Goal: Find specific page/section: Find specific page/section

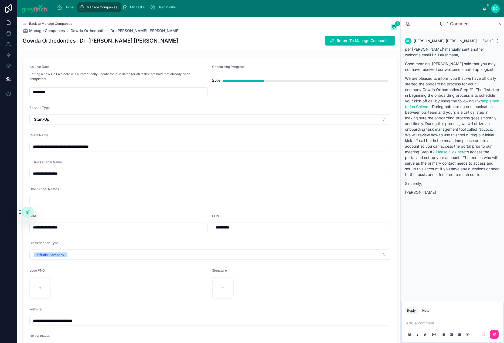
scroll to position [230, 0]
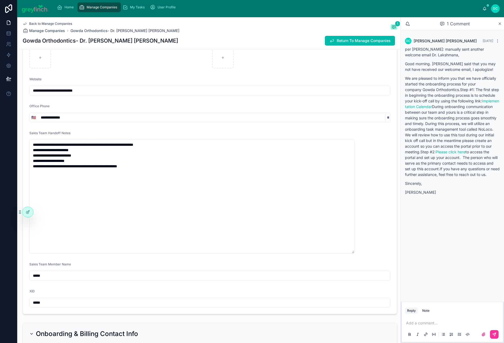
click at [498, 25] on icon at bounding box center [499, 24] width 2 height 2
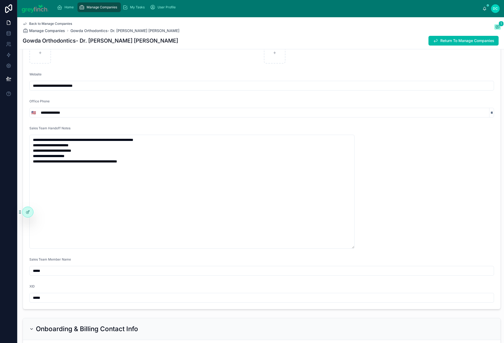
scroll to position [224, 0]
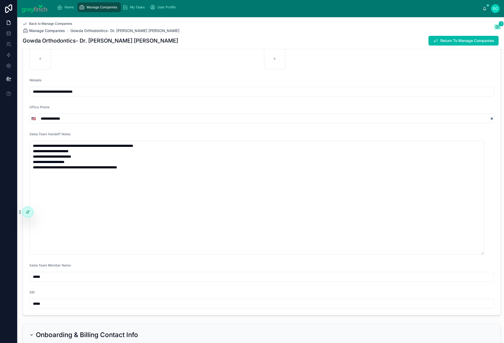
click at [117, 9] on span "Manage Companies" at bounding box center [102, 7] width 30 height 4
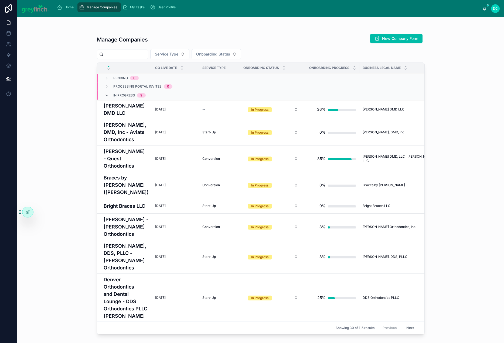
click at [148, 58] on input "text" at bounding box center [126, 55] width 44 height 8
type input "****"
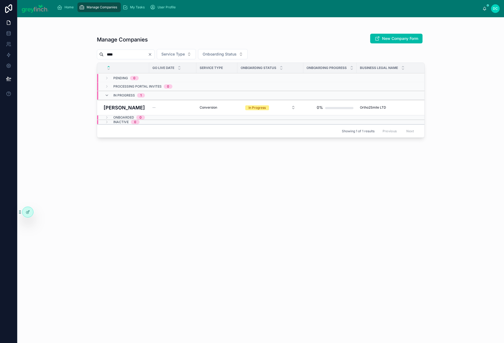
click at [128, 111] on h4 "[PERSON_NAME]" at bounding box center [125, 107] width 42 height 7
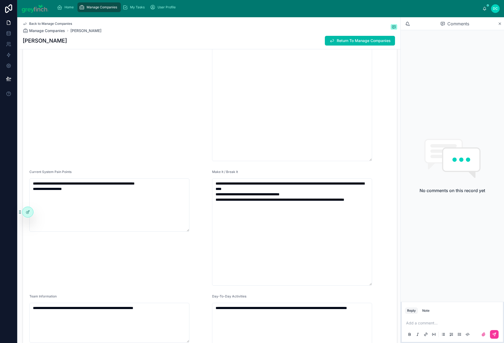
scroll to position [975, 0]
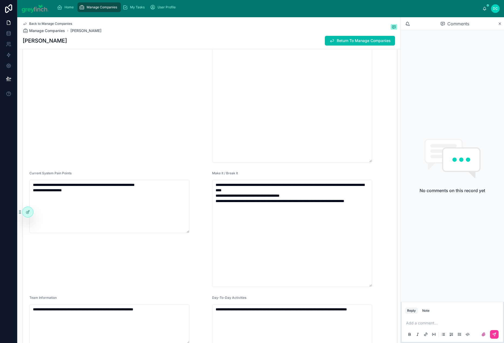
click at [499, 25] on icon at bounding box center [499, 24] width 2 height 2
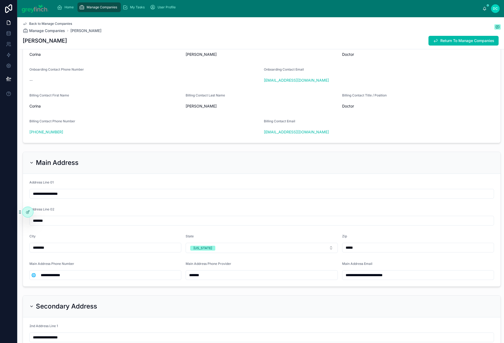
scroll to position [448, 0]
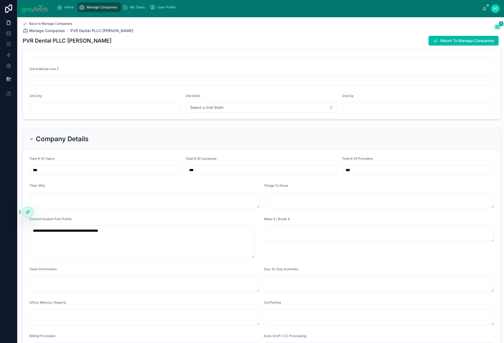
scroll to position [734, 0]
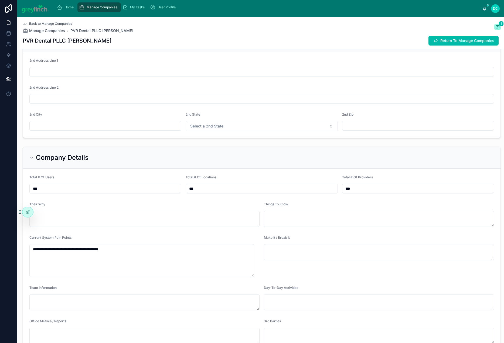
click at [82, 13] on input "**********" at bounding box center [108, 10] width 143 height 8
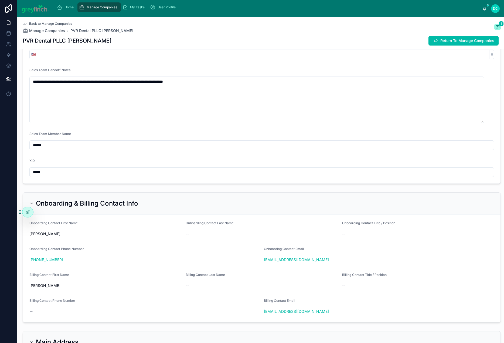
scroll to position [257, 0]
